Goal: Task Accomplishment & Management: Manage account settings

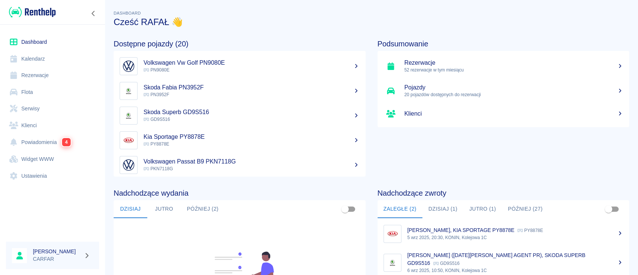
click at [44, 91] on link "Flota" at bounding box center [52, 92] width 93 height 17
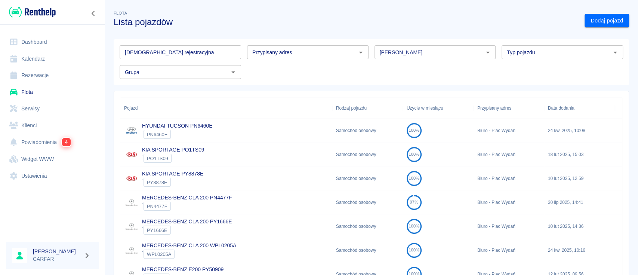
click at [203, 53] on input "[DEMOGRAPHIC_DATA] rejestracyjna" at bounding box center [181, 52] width 122 height 14
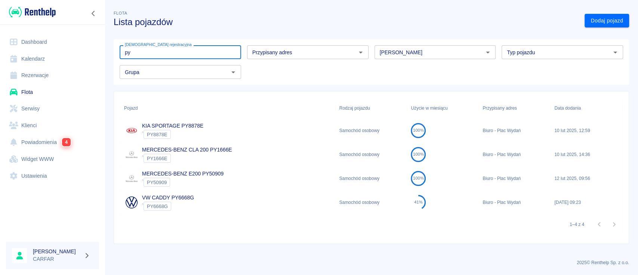
type input "py"
click at [223, 123] on div "KIA SPORTAGE PY8878E ` PY8878E" at bounding box center [227, 131] width 215 height 24
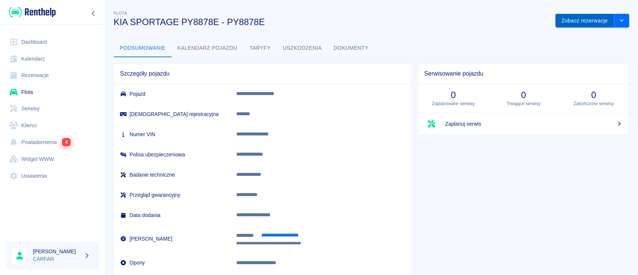
click at [589, 18] on button "Zobacz rezerwacje" at bounding box center [585, 21] width 59 height 14
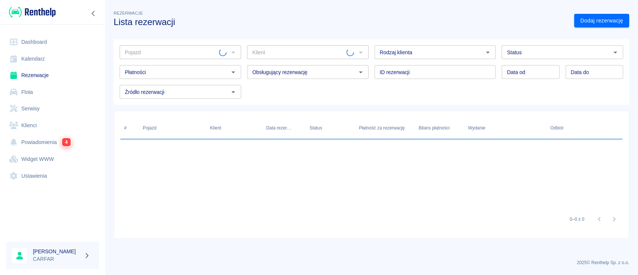
type input "KIA SPORTAGE PY8878E - PY8878E"
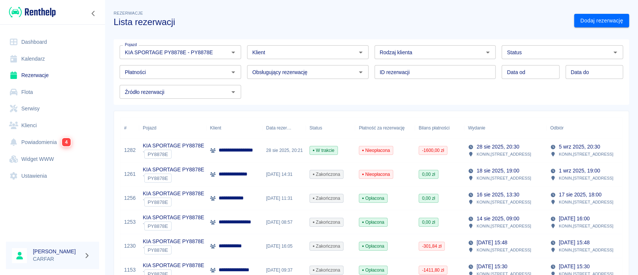
click at [246, 152] on p "**********" at bounding box center [240, 150] width 43 height 8
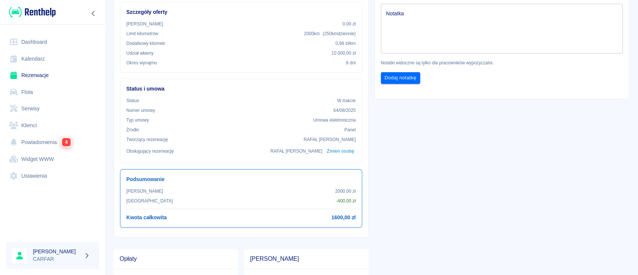
scroll to position [175, 0]
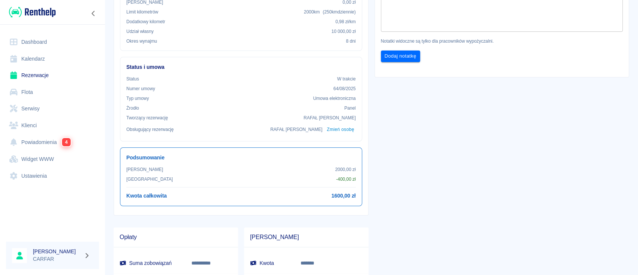
click at [416, 189] on div "**********" at bounding box center [499, 94] width 261 height 422
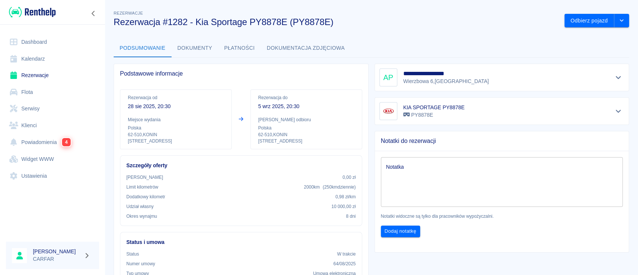
click at [44, 10] on img at bounding box center [32, 12] width 47 height 12
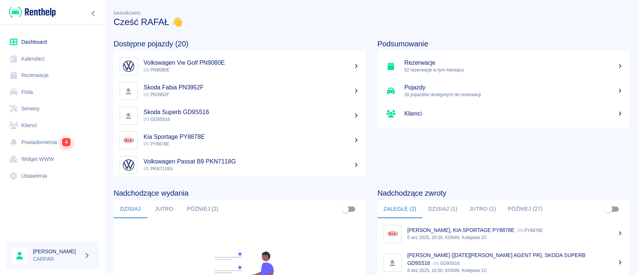
click at [38, 37] on link "Dashboard" at bounding box center [52, 42] width 93 height 17
click at [48, 8] on img at bounding box center [32, 12] width 47 height 12
